Goal: Task Accomplishment & Management: Use online tool/utility

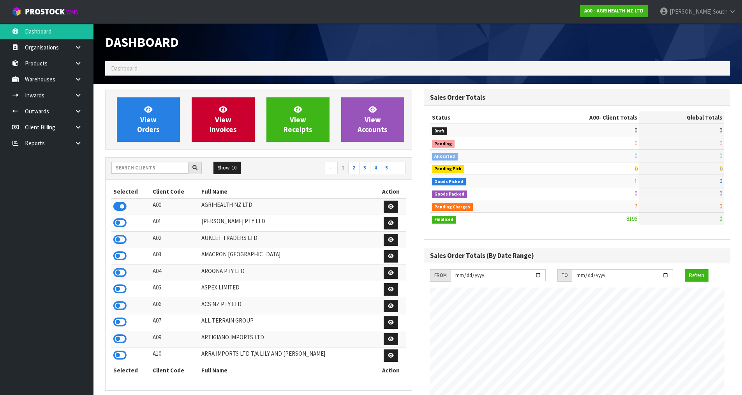
scroll to position [590, 318]
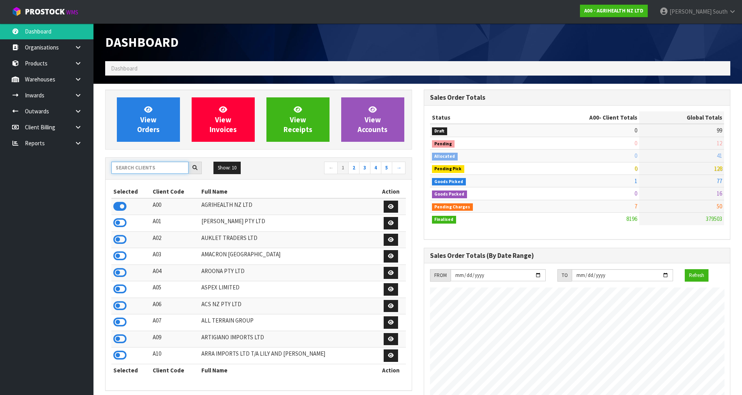
click at [162, 169] on input "text" at bounding box center [149, 168] width 77 height 12
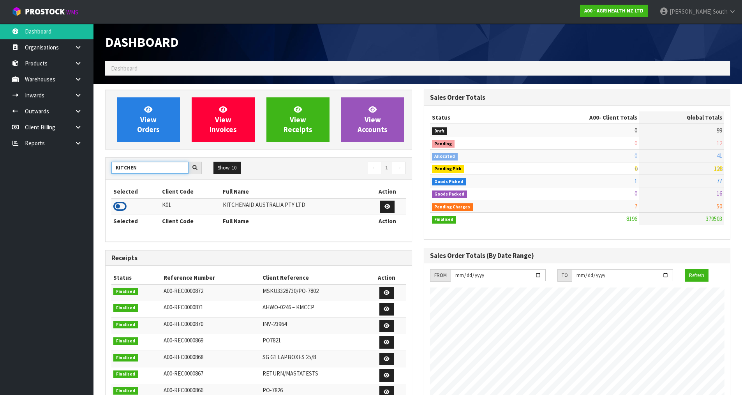
type input "KITCHEN"
click at [121, 204] on icon at bounding box center [119, 206] width 13 height 12
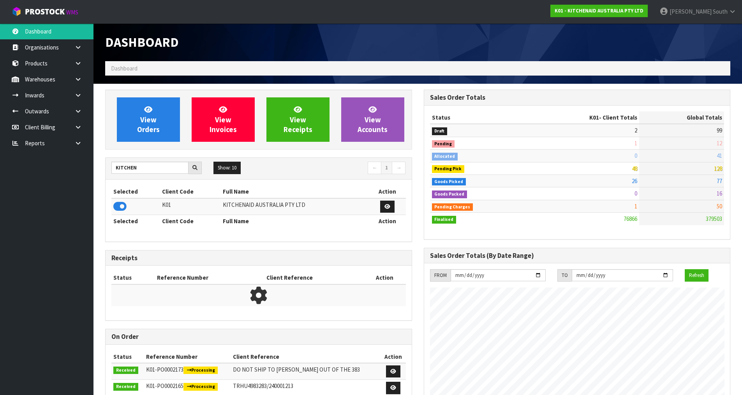
click at [68, 199] on ul "Dashboard Organisations Clients Consignees Carriers Products Categories Serial …" at bounding box center [46, 208] width 93 height 371
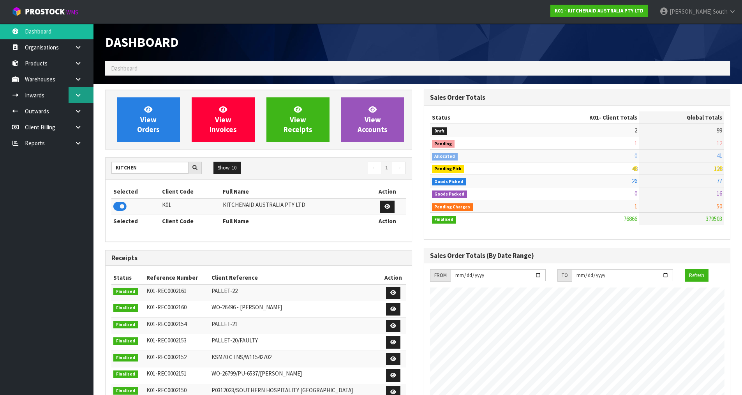
click at [85, 99] on link at bounding box center [81, 95] width 25 height 16
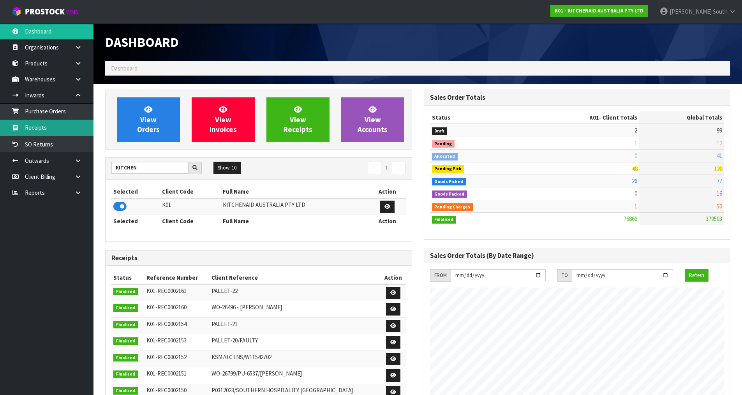
click at [77, 128] on link "Receipts" at bounding box center [46, 128] width 93 height 16
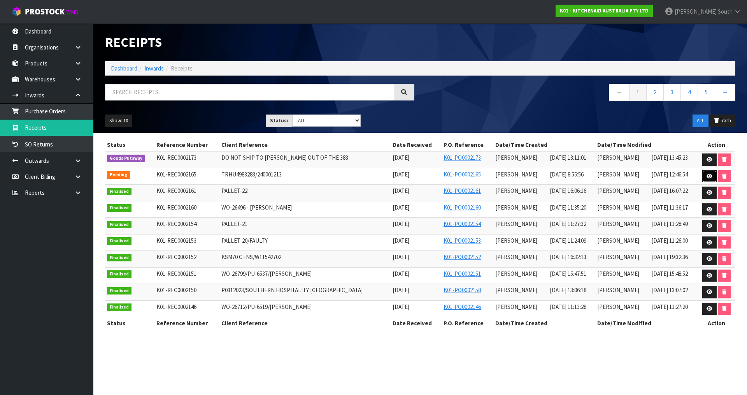
click at [703, 176] on link at bounding box center [710, 176] width 14 height 12
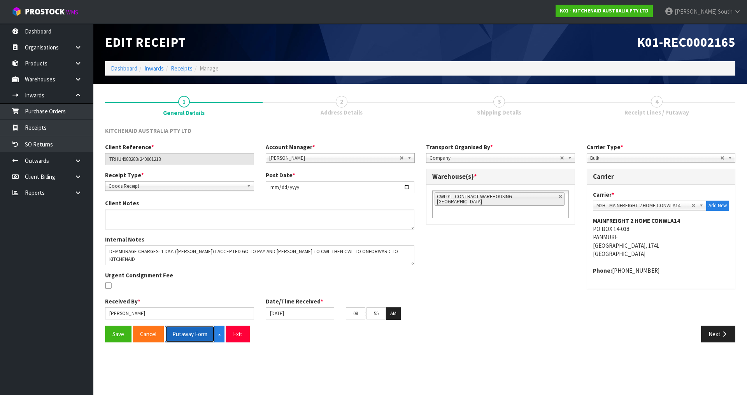
click at [200, 330] on button "Putaway Form" at bounding box center [190, 333] width 50 height 17
